Goal: Navigation & Orientation: Find specific page/section

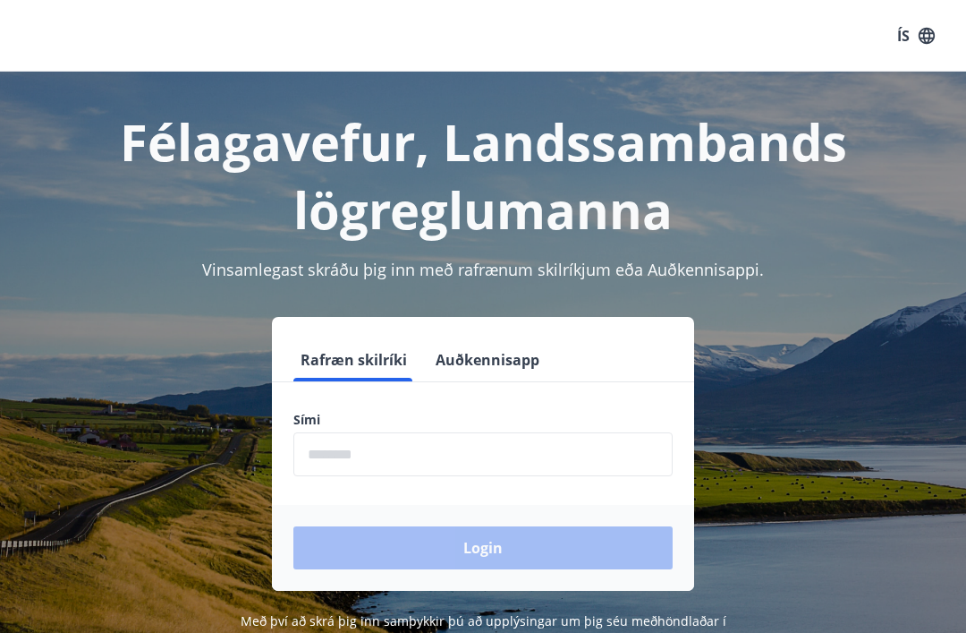
click at [331, 455] on input "phone" at bounding box center [482, 454] width 379 height 44
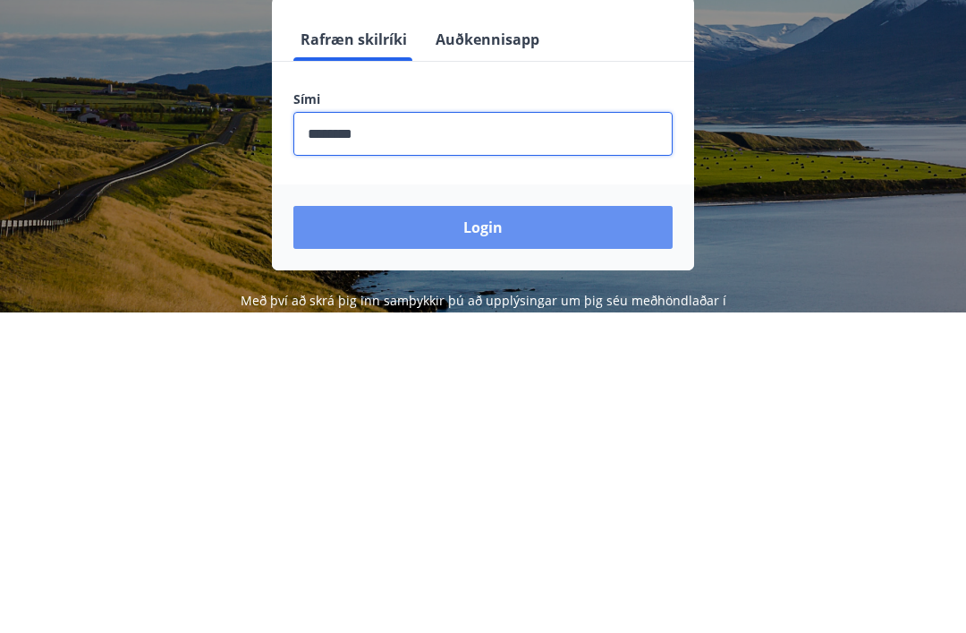
type input "********"
click at [490, 526] on button "Login" at bounding box center [482, 547] width 379 height 43
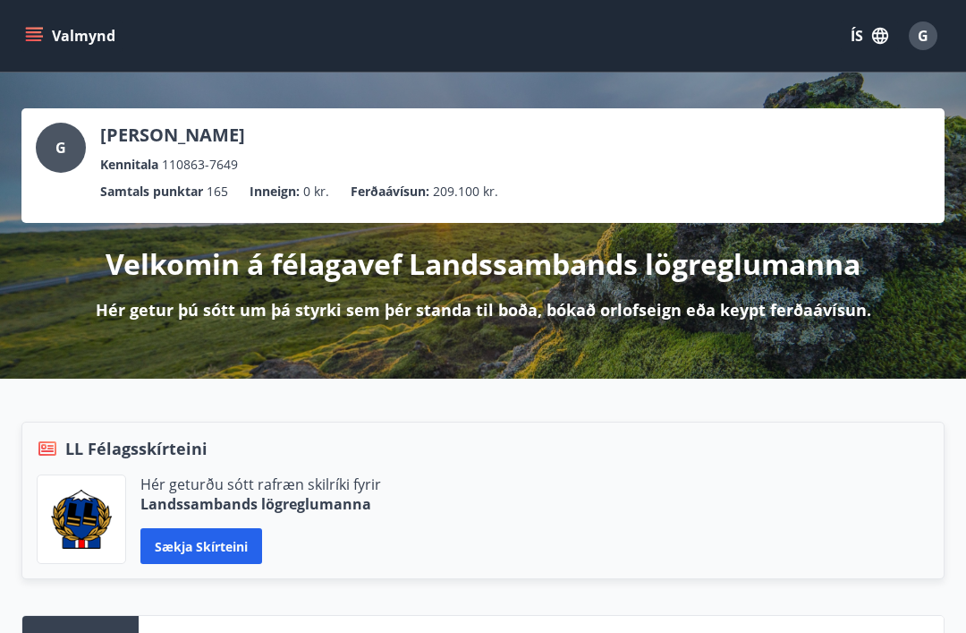
click at [69, 33] on button "Valmynd" at bounding box center [71, 36] width 101 height 32
click at [935, 40] on div "G" at bounding box center [923, 35] width 29 height 29
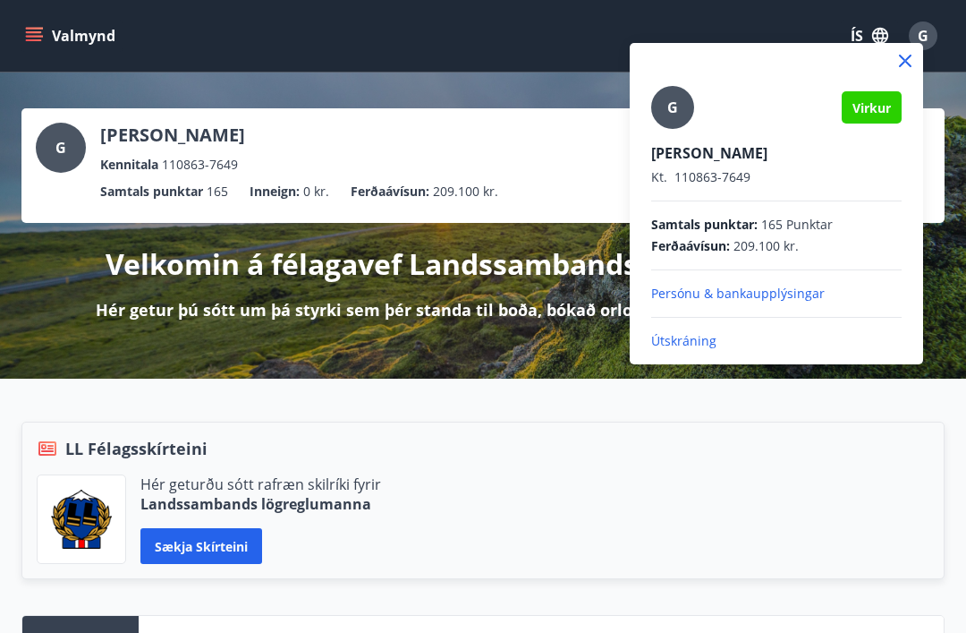
click at [459, 29] on div at bounding box center [483, 316] width 966 height 633
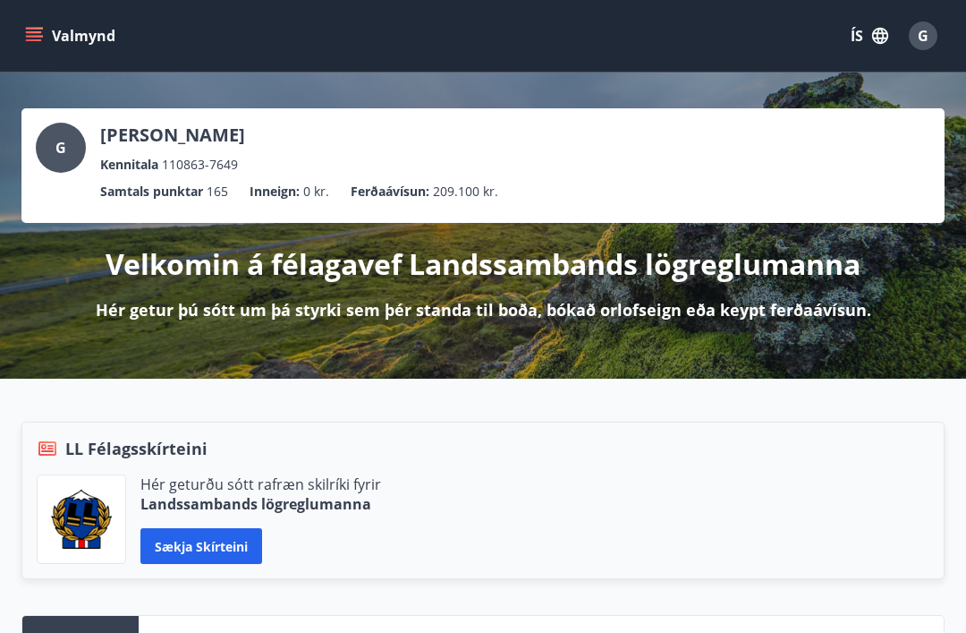
click at [45, 29] on button "Valmynd" at bounding box center [71, 36] width 101 height 32
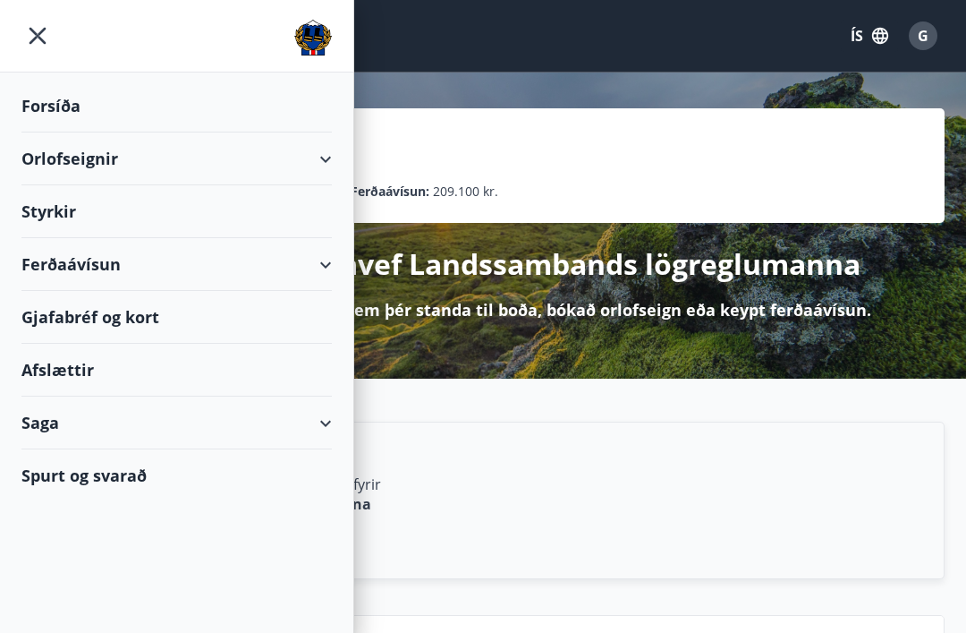
click at [317, 269] on div "Ferðaávísun" at bounding box center [176, 264] width 310 height 53
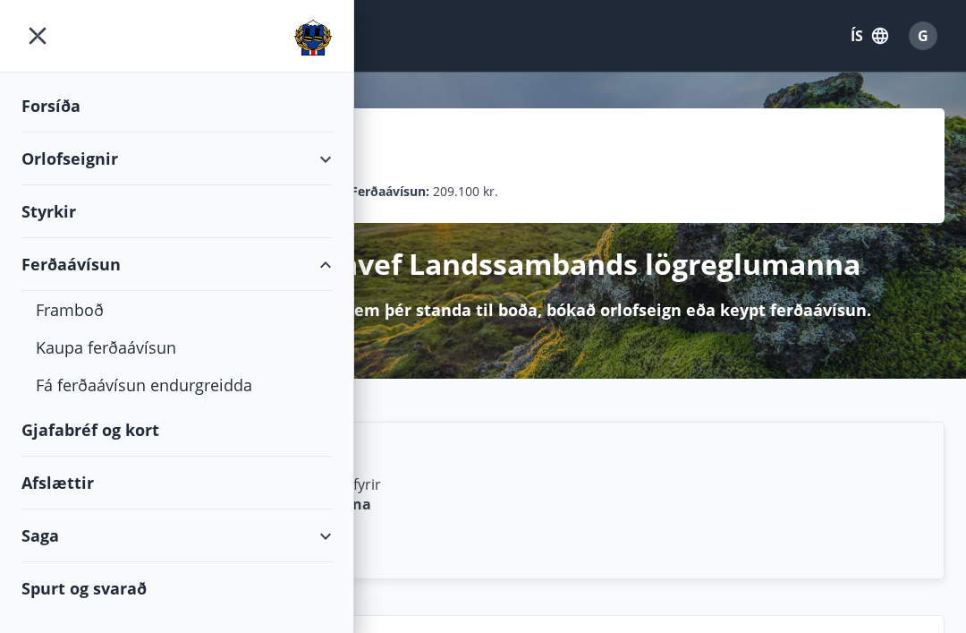
click at [319, 264] on div "Ferðaávísun" at bounding box center [176, 264] width 310 height 53
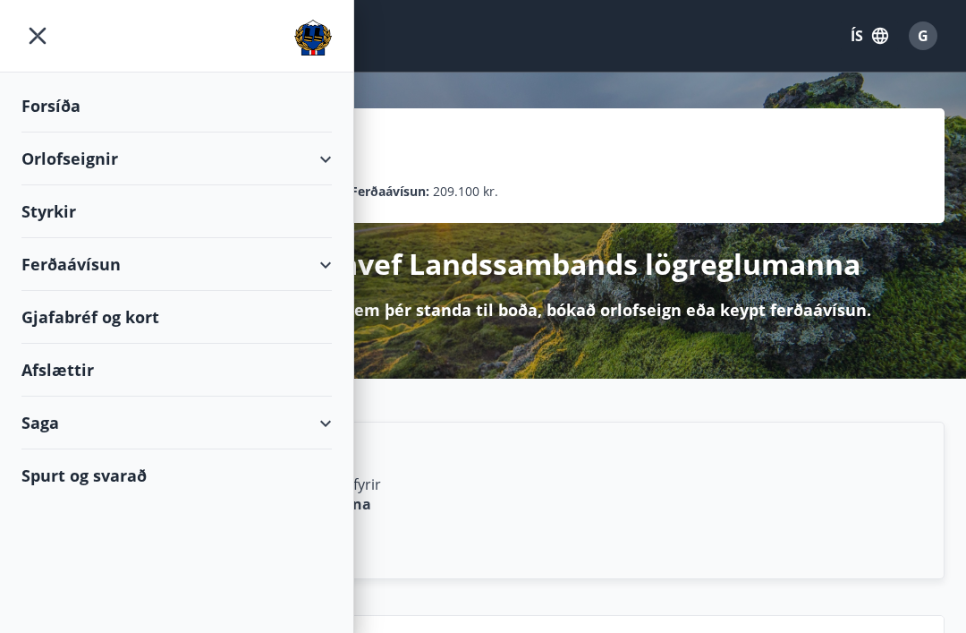
click at [57, 108] on div "Forsíða" at bounding box center [176, 106] width 310 height 53
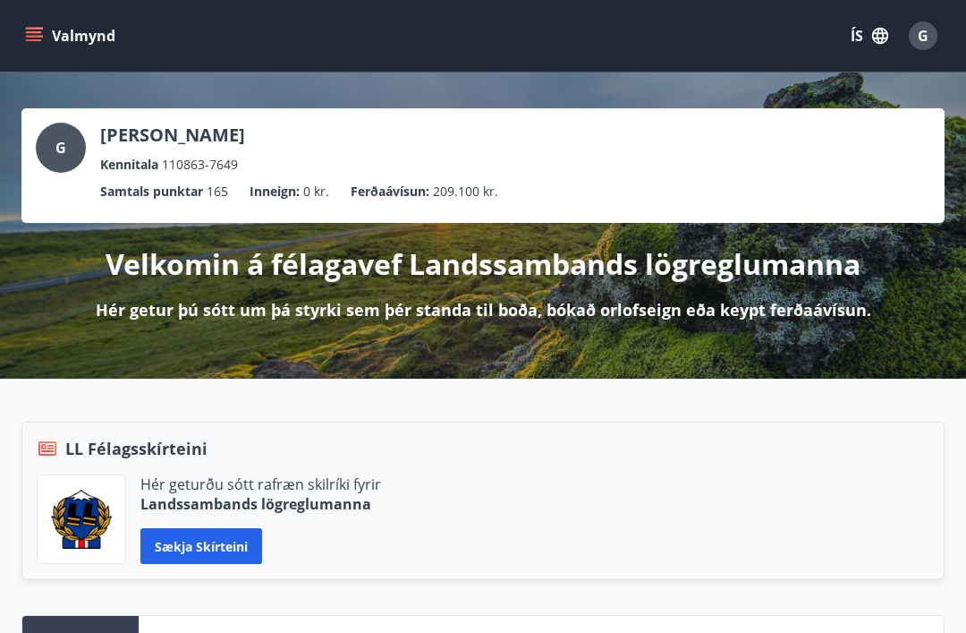
click at [64, 140] on span "G" at bounding box center [60, 148] width 11 height 20
click at [44, 30] on button "Valmynd" at bounding box center [71, 36] width 101 height 32
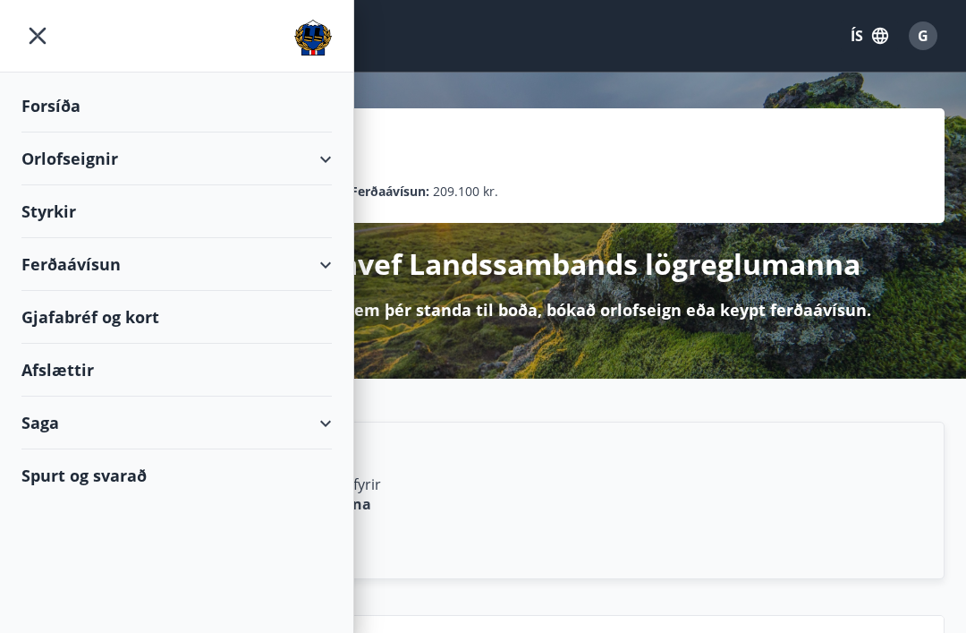
click at [319, 424] on div "Saga" at bounding box center [176, 422] width 310 height 53
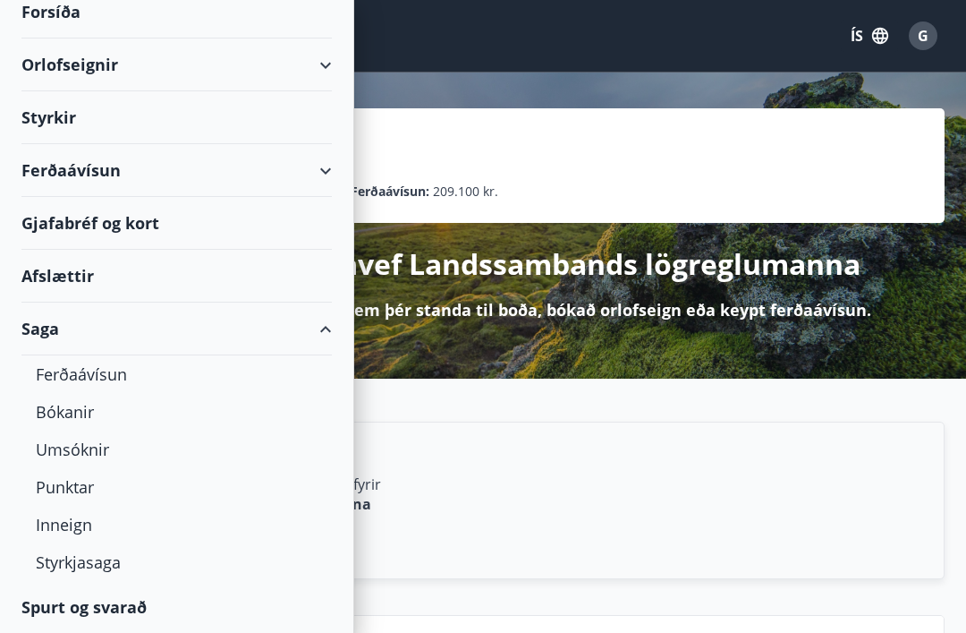
scroll to position [94, 0]
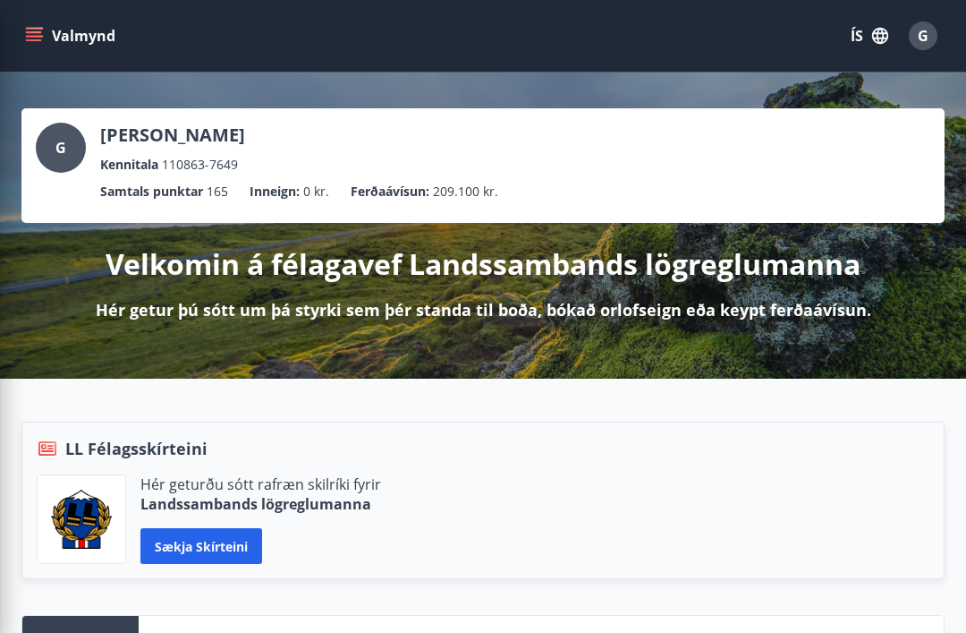
click at [47, 33] on button "Valmynd" at bounding box center [71, 36] width 101 height 32
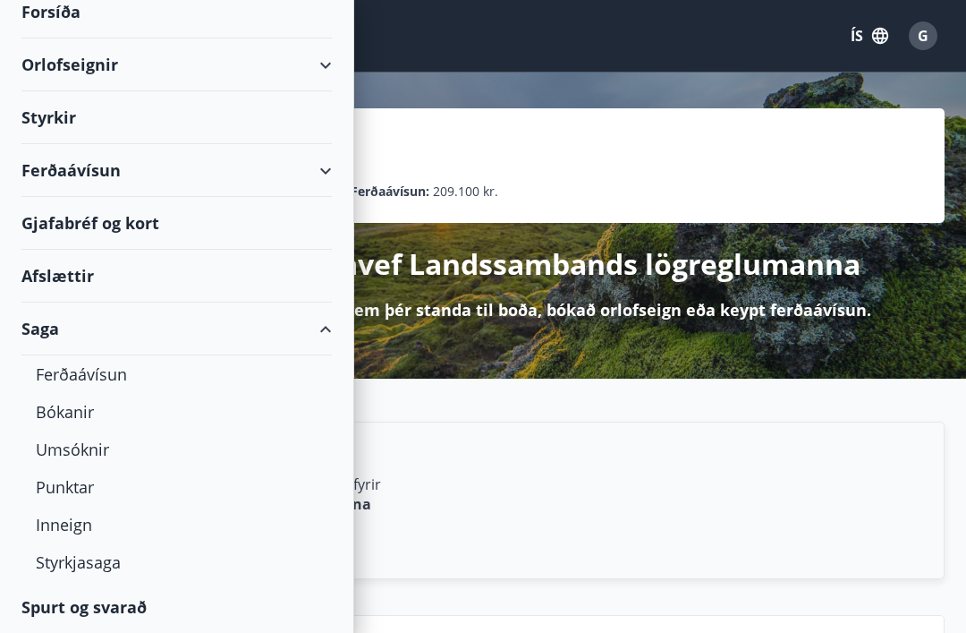
click at [65, 419] on div "Bókanir" at bounding box center [177, 412] width 282 height 38
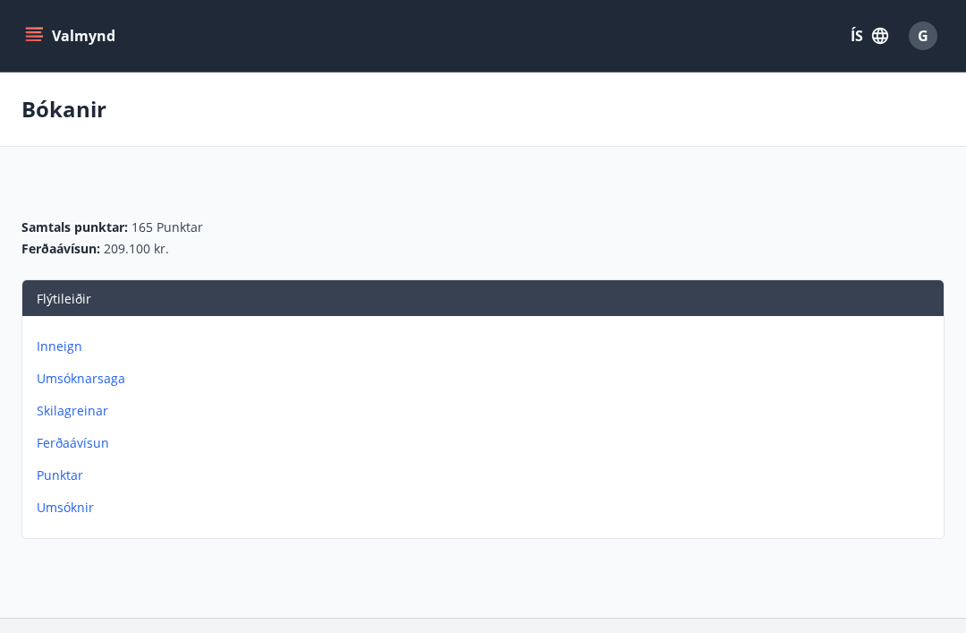
click at [61, 341] on p "Inneign" at bounding box center [487, 346] width 900 height 18
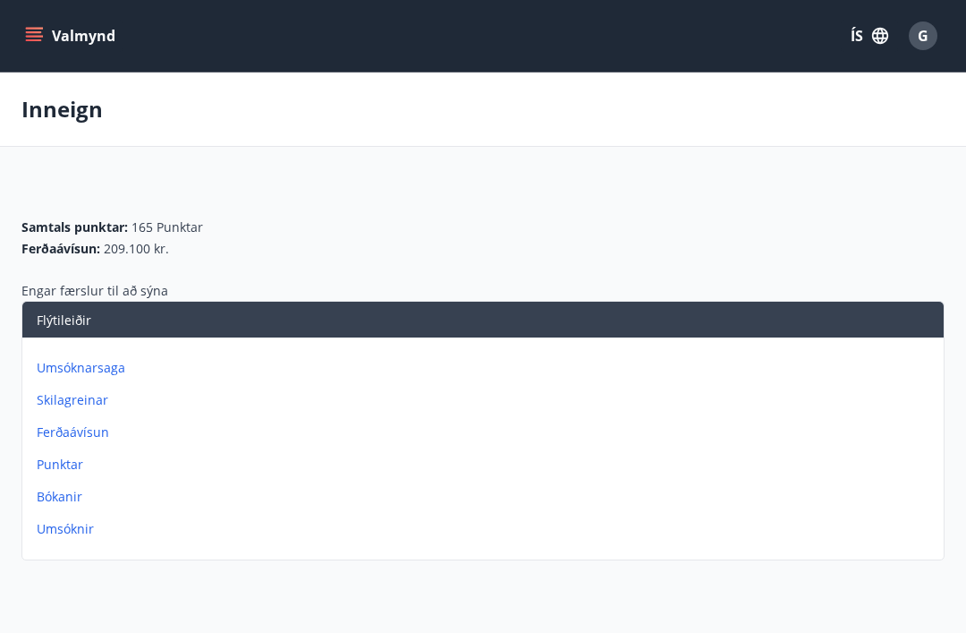
click at [61, 499] on p "Bókanir" at bounding box center [487, 497] width 900 height 18
click at [37, 30] on icon "menu" at bounding box center [34, 36] width 18 height 18
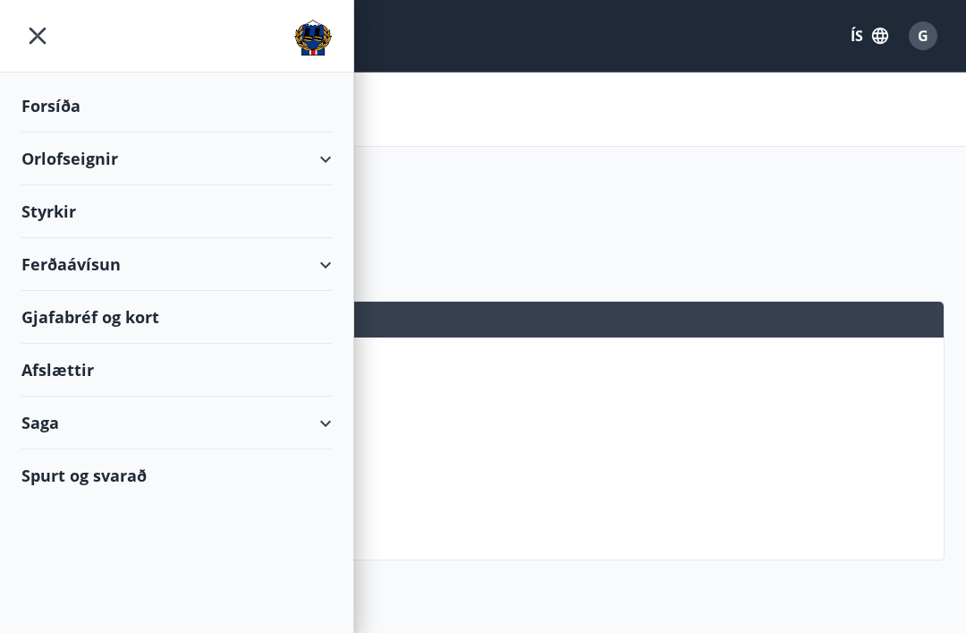
click at [91, 318] on div "Gjafabréf og kort" at bounding box center [176, 317] width 310 height 53
